Goal: Information Seeking & Learning: Learn about a topic

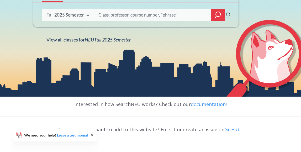
scroll to position [116, 0]
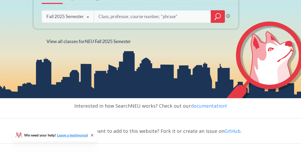
click at [117, 19] on input "search" at bounding box center [152, 16] width 109 height 11
type input "[PERSON_NAME]"
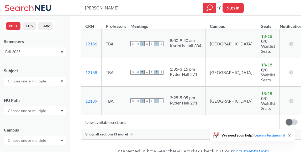
scroll to position [141, 0]
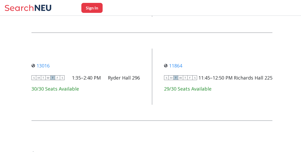
scroll to position [485, 0]
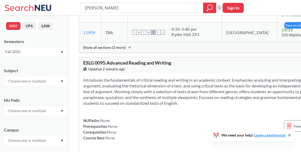
scroll to position [358, 2]
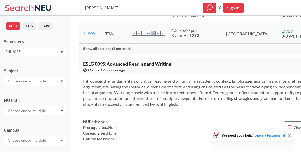
click at [102, 51] on span "Show all sections (2 more)" at bounding box center [104, 48] width 43 height 5
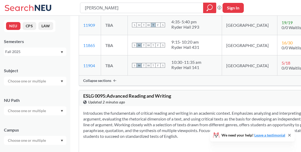
scroll to position [366, 2]
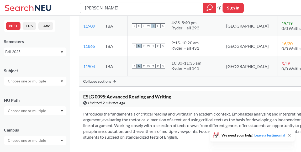
click at [292, 136] on div "We need your help! Leave a testimonial" at bounding box center [252, 135] width 85 height 13
click at [290, 135] on icon at bounding box center [290, 135] width 2 height 2
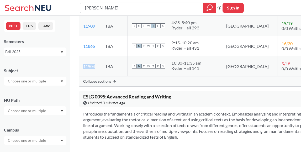
drag, startPoint x: 97, startPoint y: 118, endPoint x: 84, endPoint y: 116, distance: 13.9
click at [84, 76] on td "11904 View this section on Banner." at bounding box center [90, 66] width 22 height 20
copy link "11904"
